Goal: Task Accomplishment & Management: Manage account settings

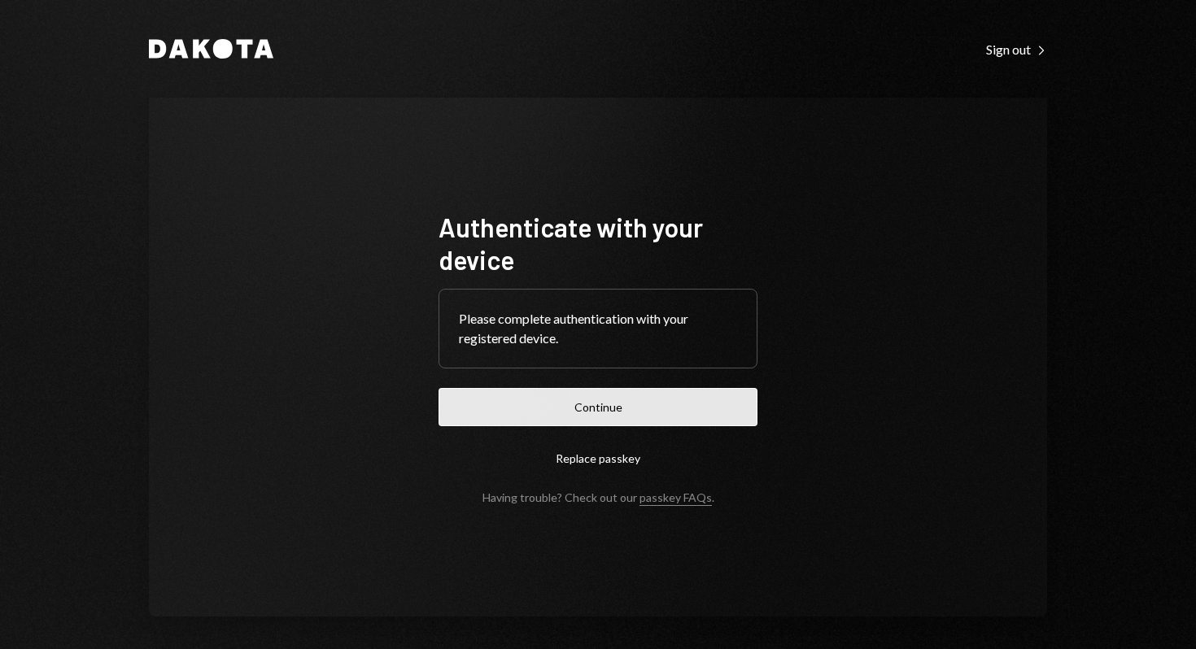
click at [564, 389] on button "Continue" at bounding box center [598, 407] width 319 height 38
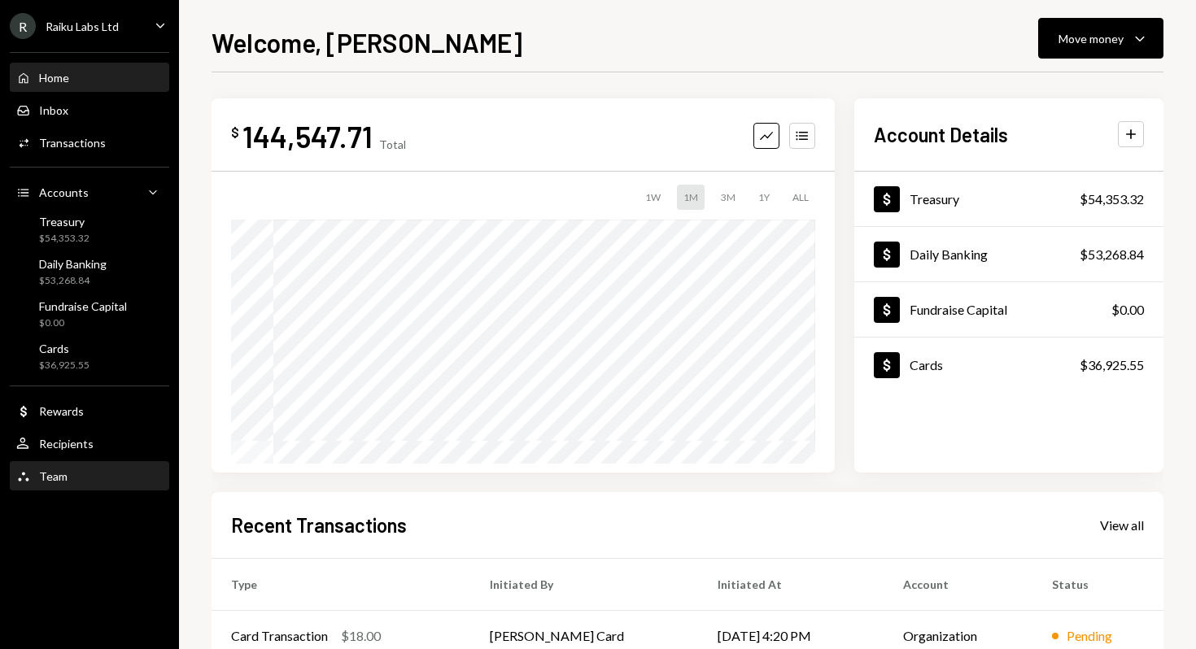
click at [56, 476] on div "Team" at bounding box center [53, 476] width 28 height 14
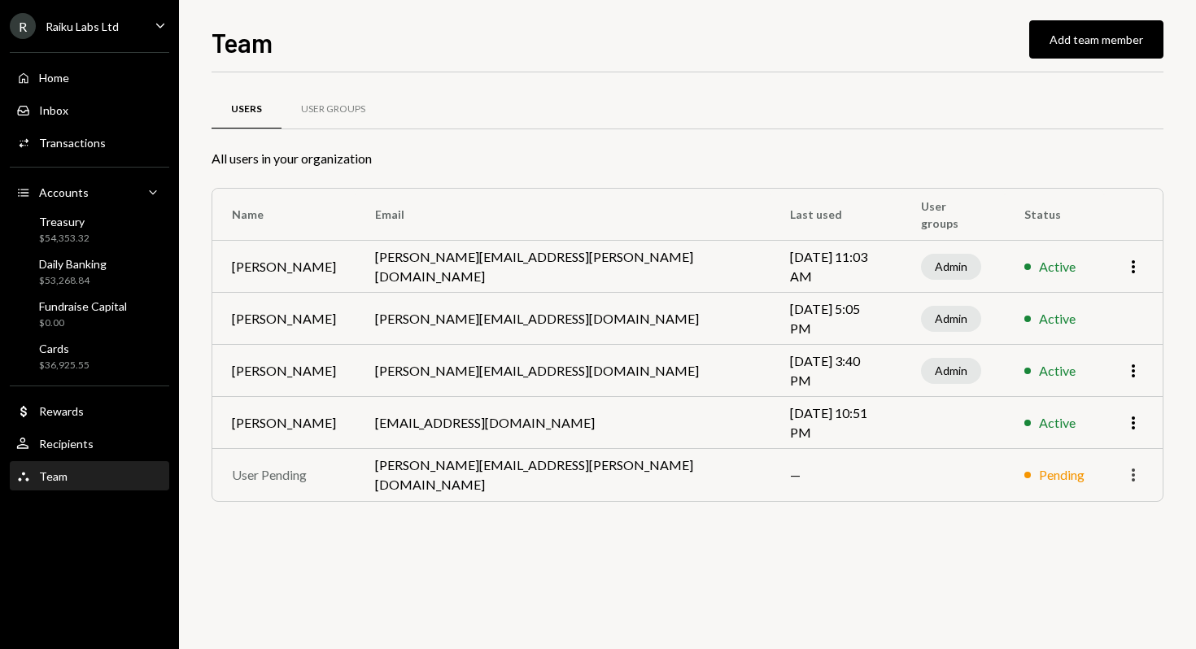
click at [1133, 474] on icon "button" at bounding box center [1133, 475] width 3 height 13
click at [1103, 513] on div "Remove" at bounding box center [1095, 510] width 81 height 28
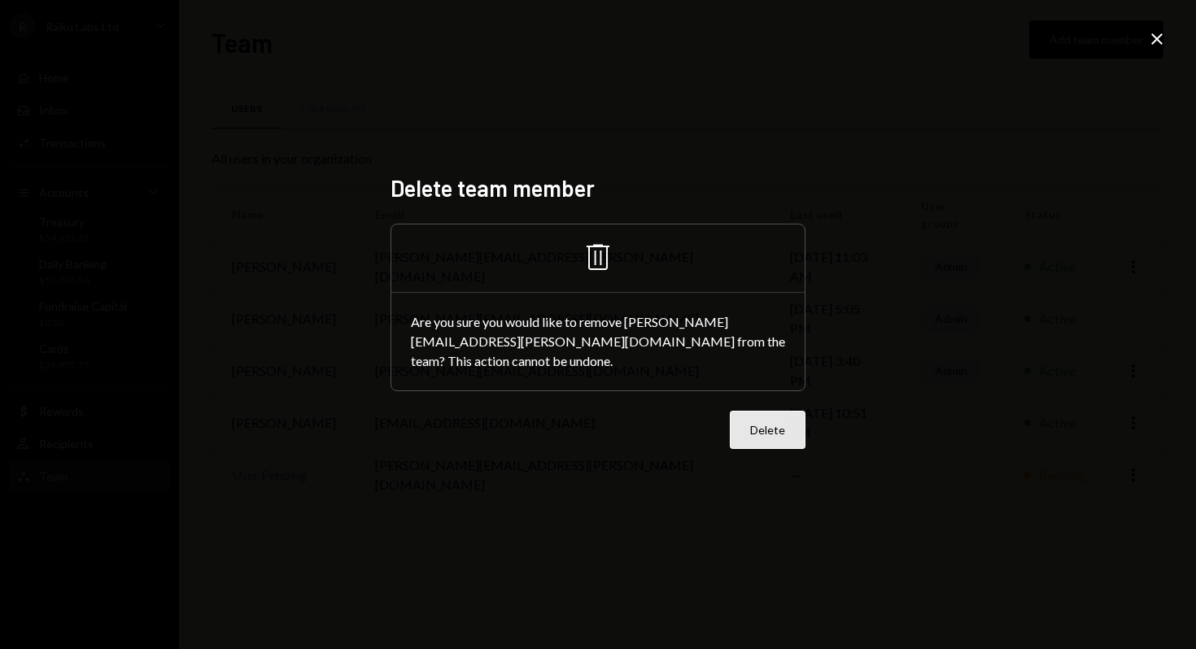
click at [772, 424] on button "Delete" at bounding box center [768, 430] width 76 height 38
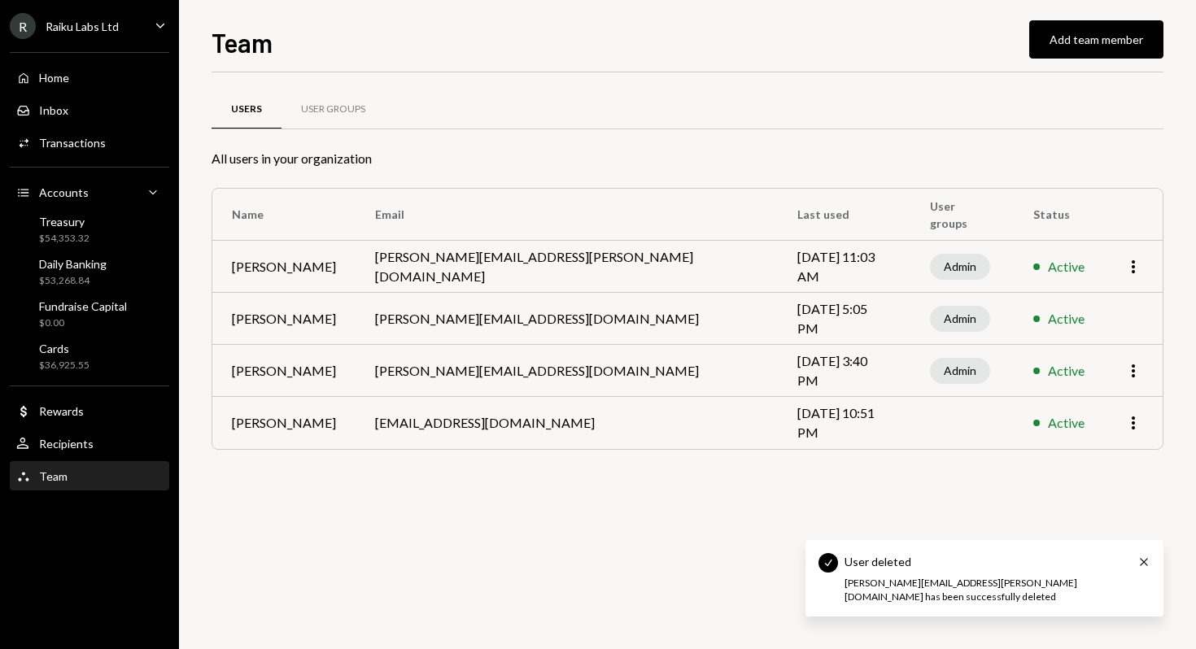
click at [478, 575] on div "Users User Groups All users in your organization Name Email Last used User grou…" at bounding box center [688, 360] width 952 height 577
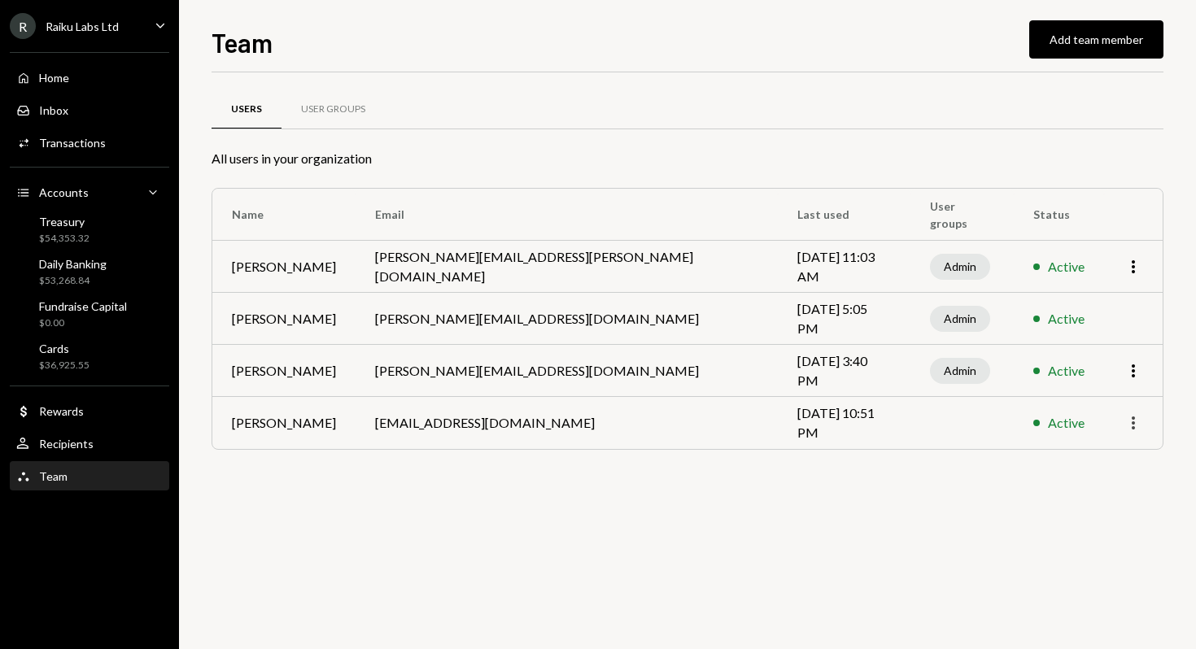
click at [1132, 421] on icon "More" at bounding box center [1134, 423] width 20 height 20
click at [1096, 491] on div "Remove" at bounding box center [1095, 486] width 81 height 28
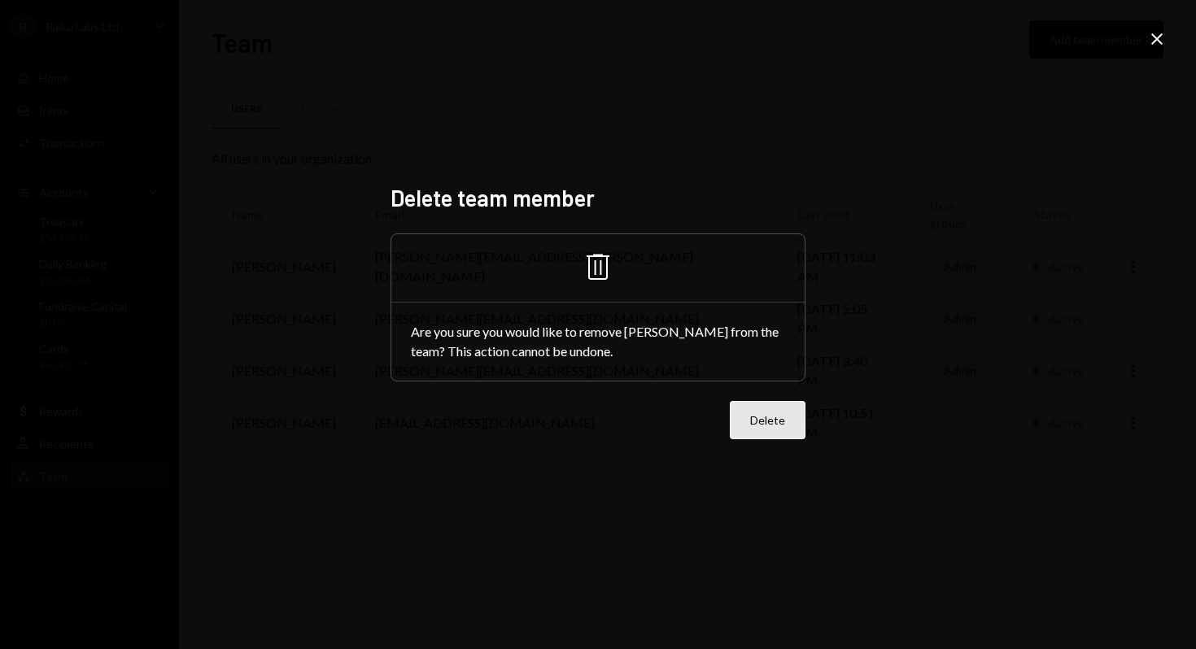
click at [749, 425] on button "Delete" at bounding box center [768, 420] width 76 height 38
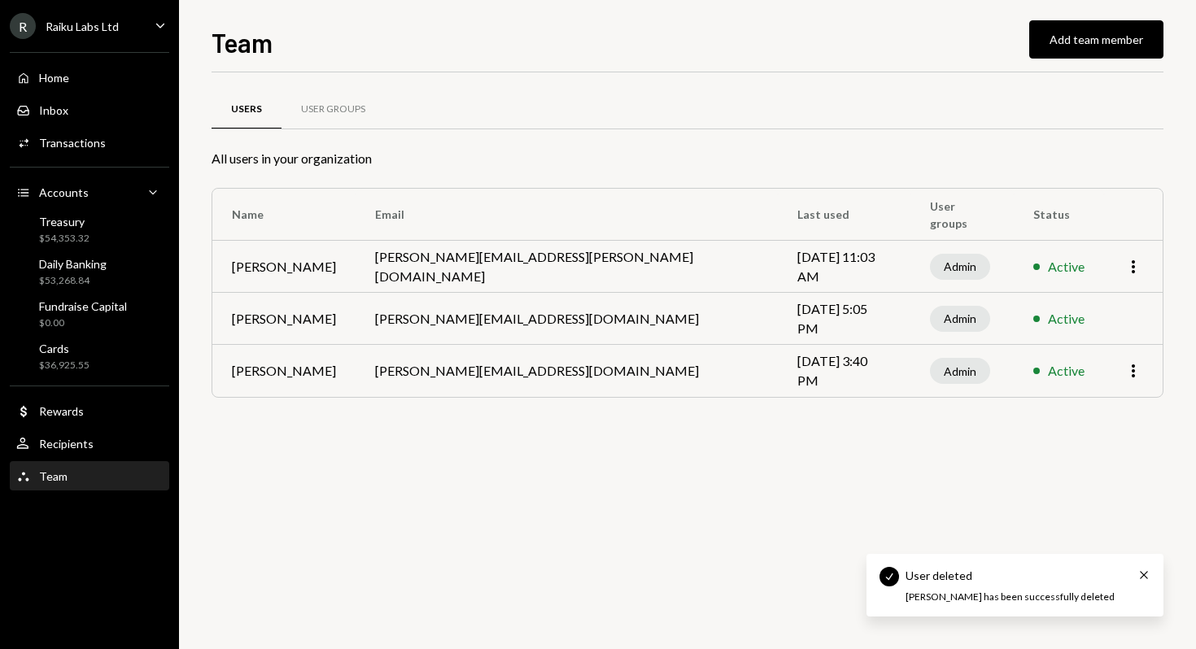
click at [461, 531] on div "Users User Groups All users in your organization Name Email Last used User grou…" at bounding box center [688, 360] width 952 height 577
click at [319, 109] on div "User Groups" at bounding box center [333, 110] width 64 height 14
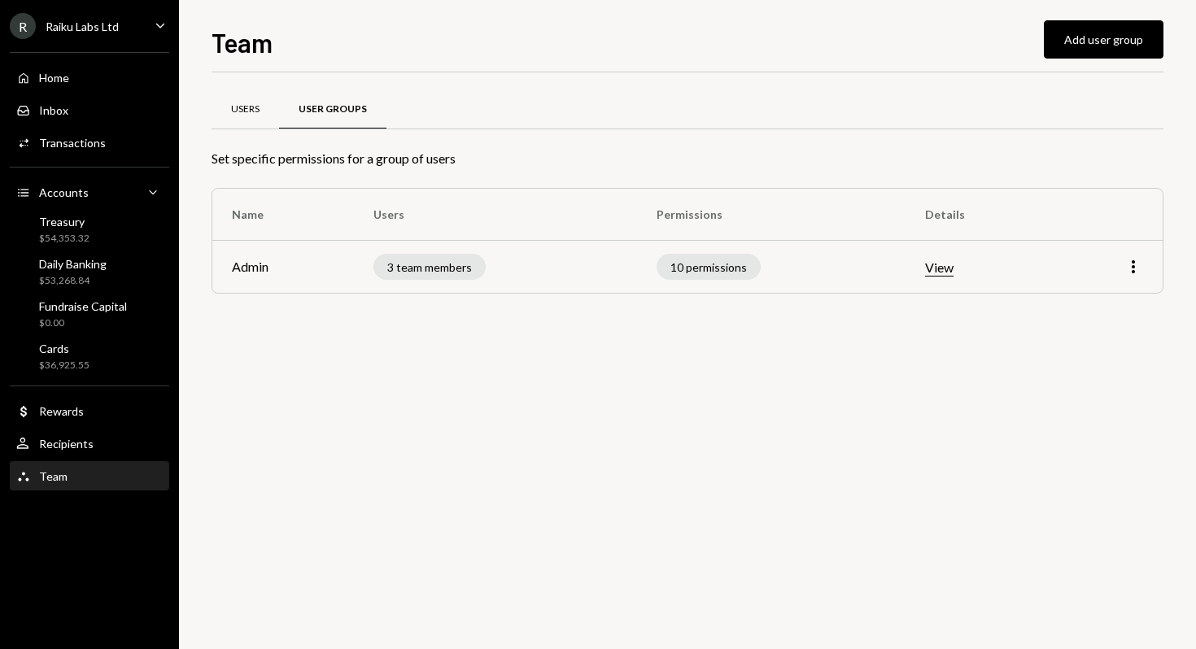
click at [243, 118] on div "Users" at bounding box center [246, 109] width 68 height 39
